Goal: Task Accomplishment & Management: Use online tool/utility

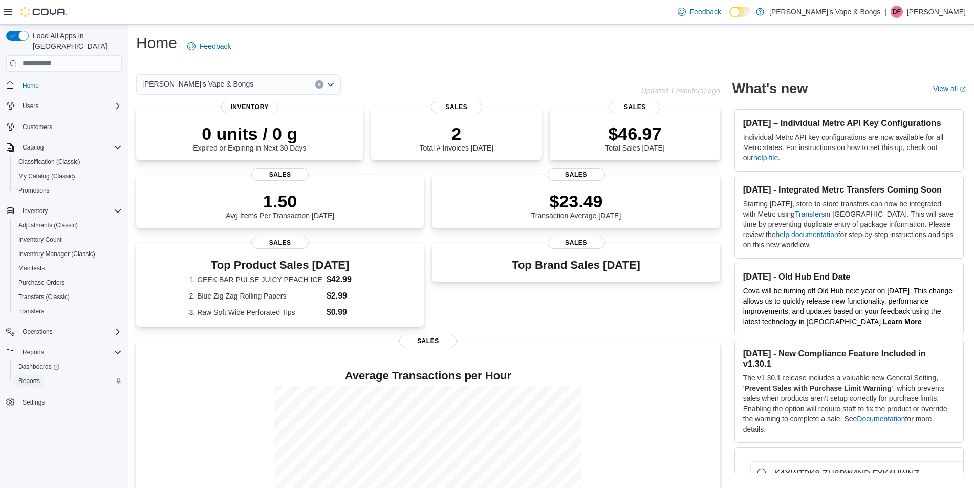
click at [38, 377] on span "Reports" at bounding box center [29, 381] width 22 height 12
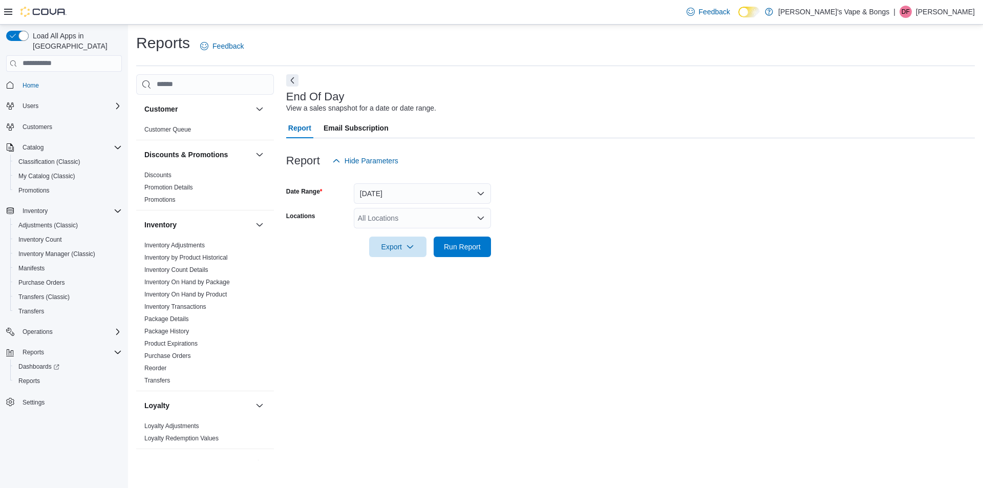
click at [378, 217] on div "All Locations" at bounding box center [422, 218] width 137 height 20
click at [384, 232] on span "[PERSON_NAME]'s Vape & Bongs" at bounding box center [426, 235] width 111 height 10
click at [384, 232] on span "[STREET_ADDRESS]" at bounding box center [411, 235] width 71 height 10
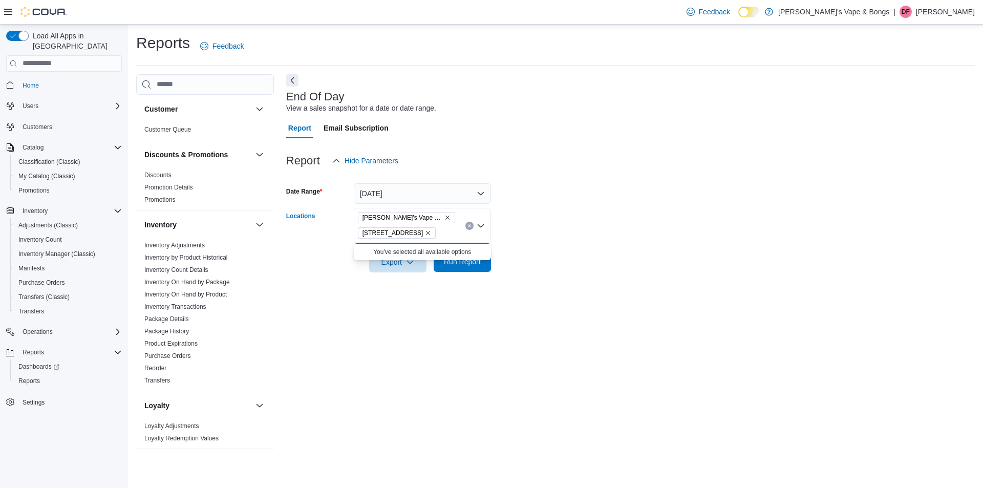
click at [434, 263] on button "Run Report" at bounding box center [462, 261] width 57 height 20
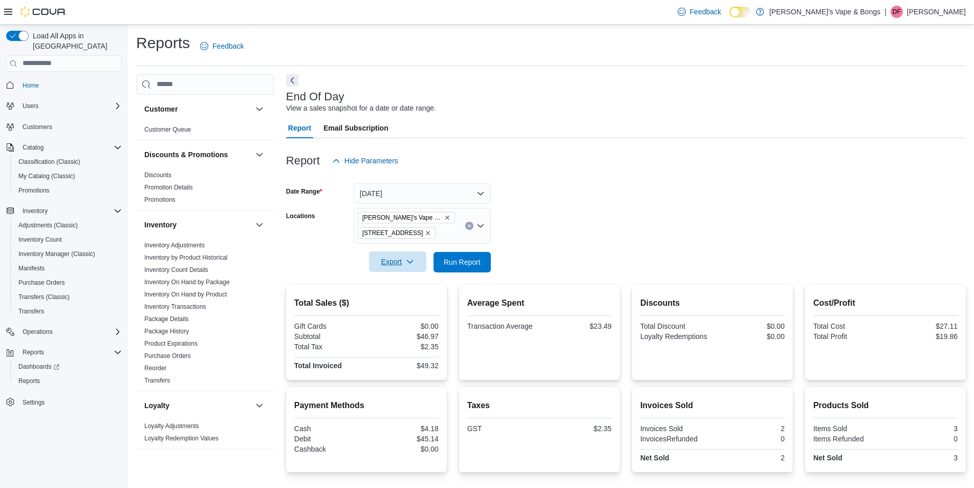
click at [400, 268] on span "Export" at bounding box center [397, 261] width 45 height 20
click at [415, 308] on button "Export to Pdf" at bounding box center [399, 303] width 58 height 20
